Goal: Check status

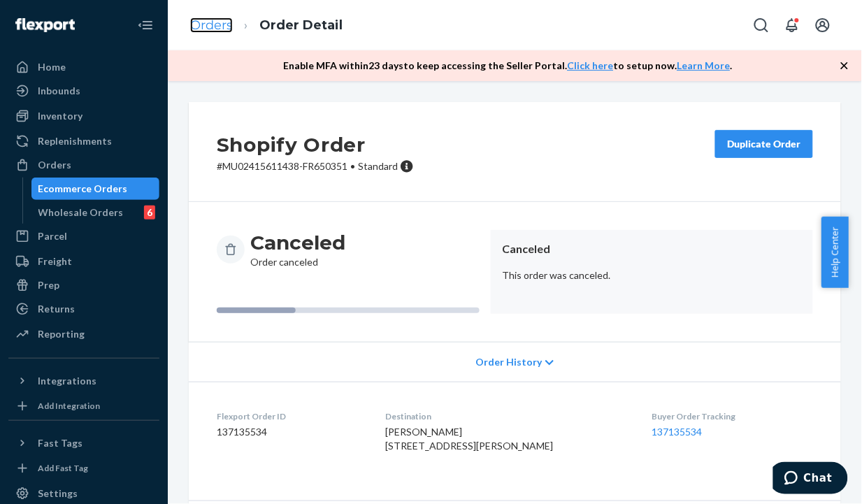
click at [222, 23] on link "Orders" at bounding box center [211, 24] width 43 height 15
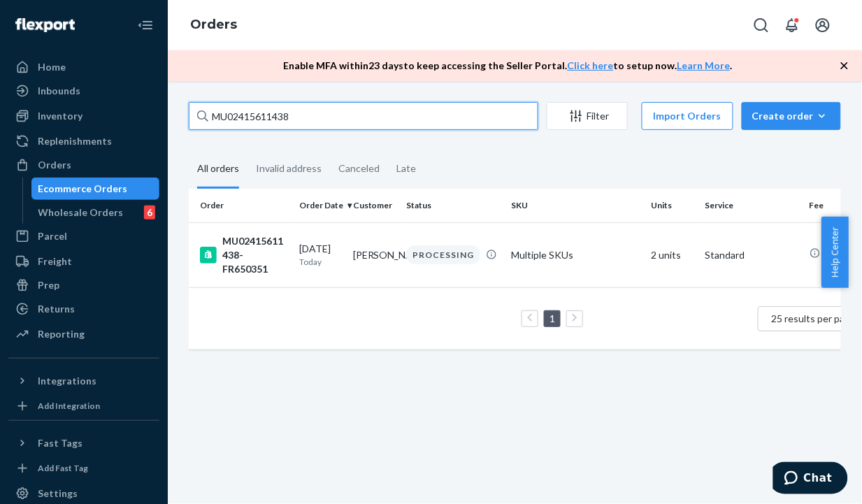
drag, startPoint x: 379, startPoint y: 117, endPoint x: 149, endPoint y: 119, distance: 229.9
click at [149, 119] on div "Home Inbounds Shipping Plans Problems Inventory Products Branded Packaging Repl…" at bounding box center [431, 252] width 862 height 504
paste input "0062"
type input "MU02415610062"
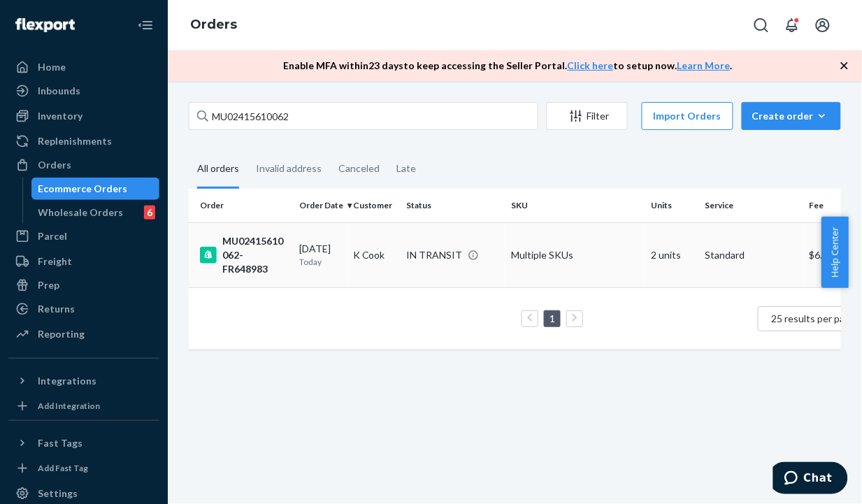
click at [322, 231] on td "[DATE] [DATE]" at bounding box center [320, 254] width 54 height 65
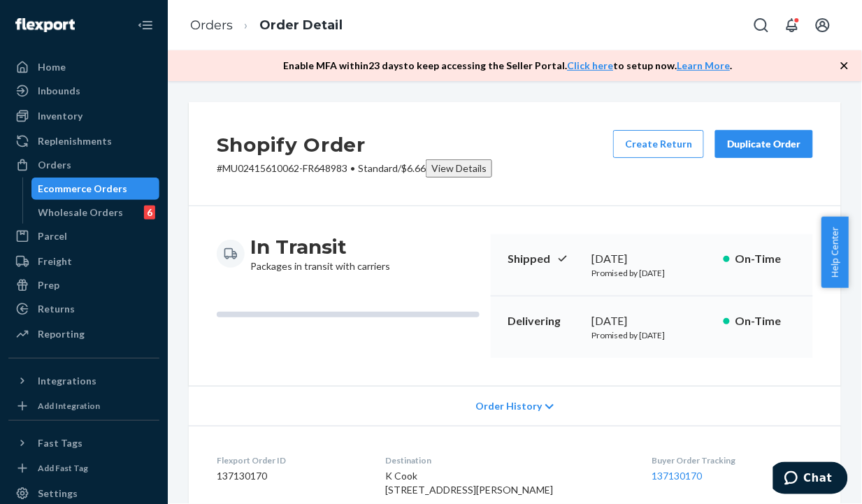
click at [521, 413] on span "Order History" at bounding box center [508, 406] width 66 height 14
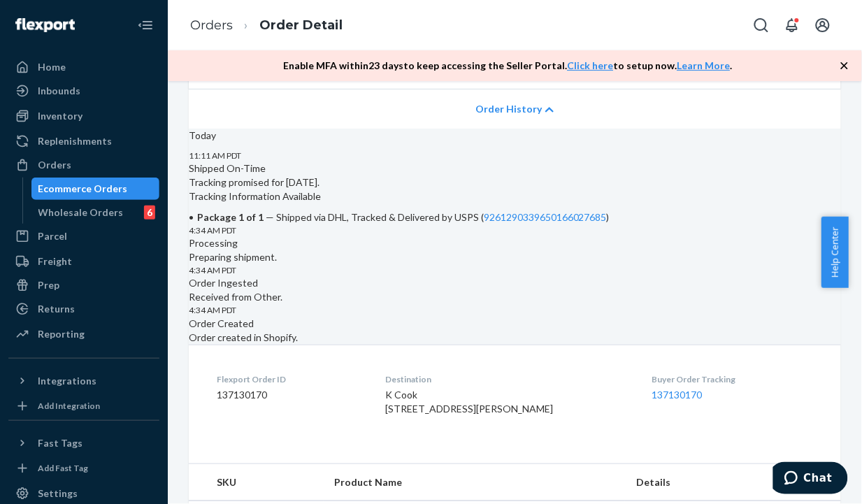
scroll to position [349, 0]
